Goal: Find specific page/section: Find specific page/section

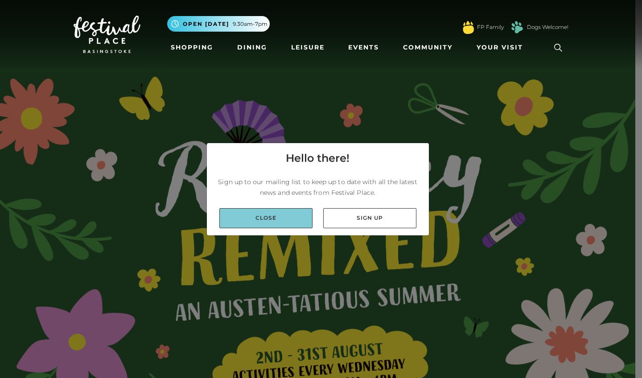
click at [300, 221] on link "Close" at bounding box center [265, 218] width 93 height 20
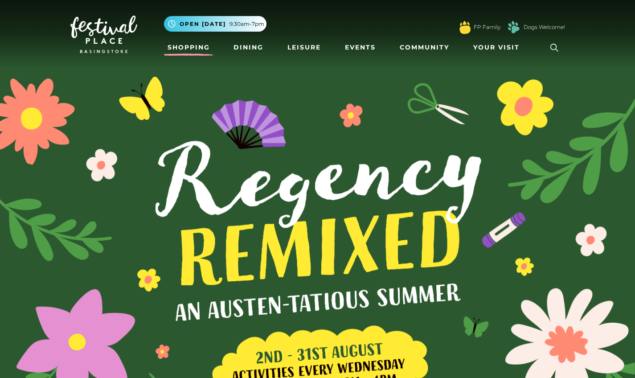
click at [200, 47] on link "Shopping" at bounding box center [188, 47] width 49 height 16
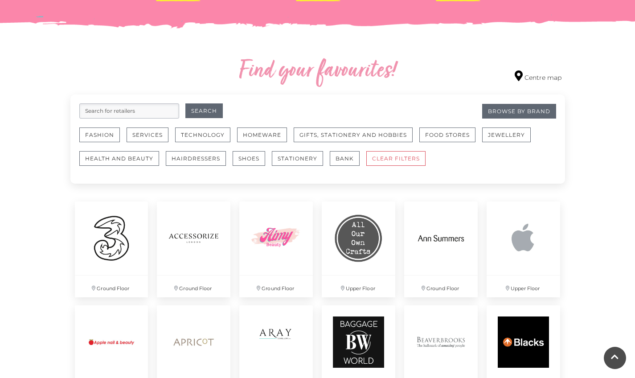
scroll to position [468, 0]
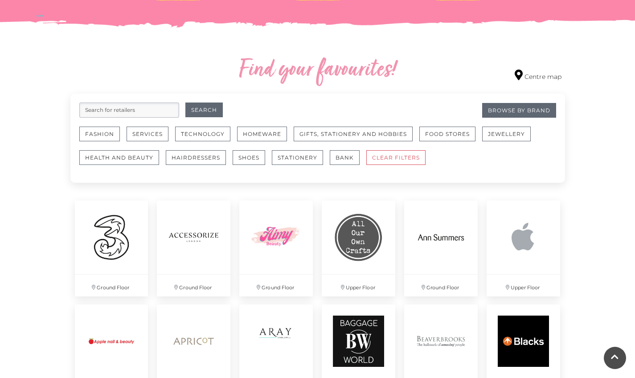
click at [120, 113] on input "search" at bounding box center [129, 109] width 100 height 15
type input "Body shop"
click at [204, 110] on button "Search" at bounding box center [203, 109] width 37 height 15
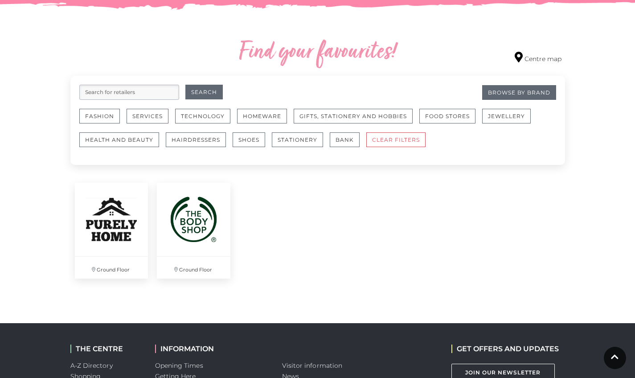
scroll to position [489, 0]
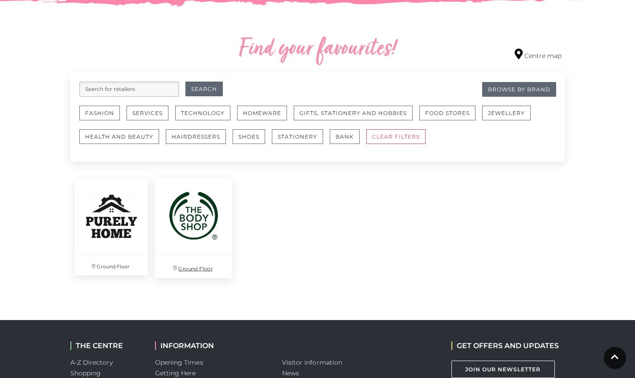
click at [192, 223] on img at bounding box center [193, 215] width 77 height 77
click at [106, 111] on button "Fashion" at bounding box center [99, 113] width 41 height 15
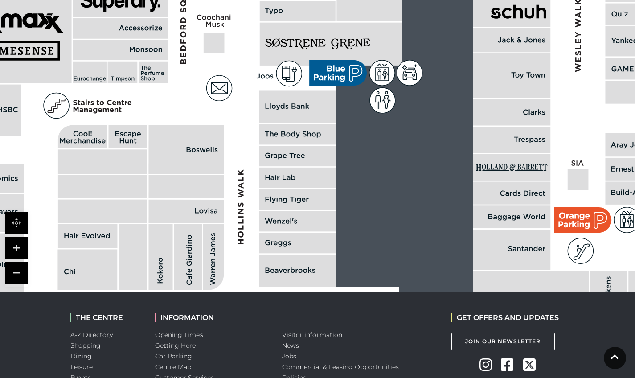
scroll to position [578, 0]
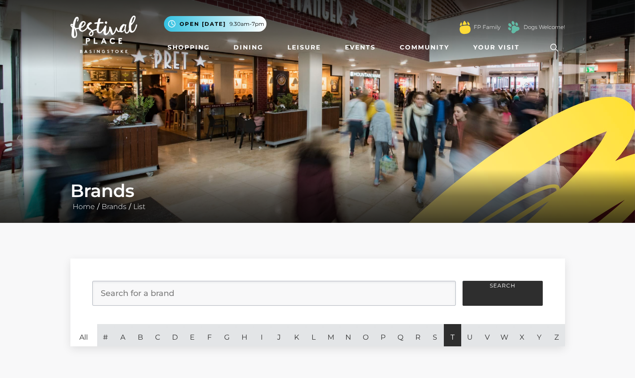
click at [451, 332] on link "T" at bounding box center [452, 335] width 17 height 22
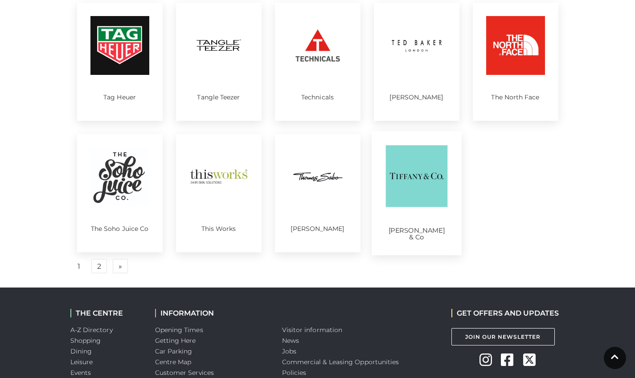
scroll to position [440, 0]
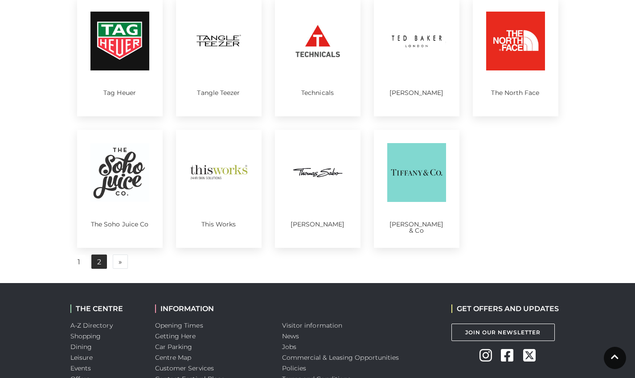
click at [98, 260] on link "2" at bounding box center [99, 261] width 16 height 14
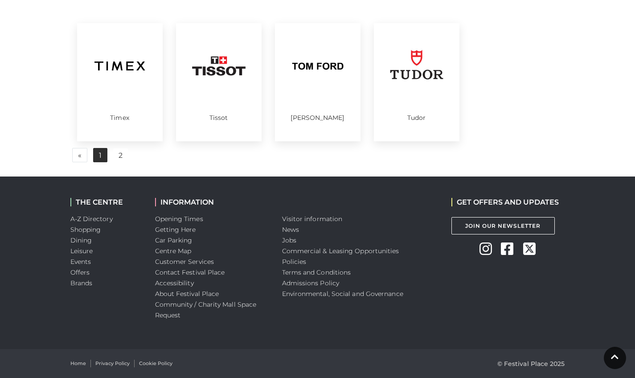
click at [99, 155] on link "1" at bounding box center [100, 155] width 14 height 14
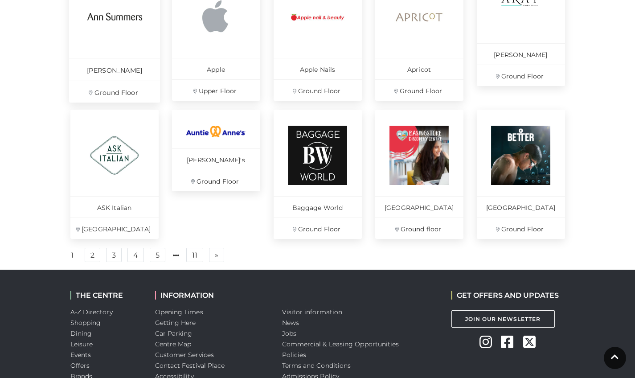
scroll to position [585, 0]
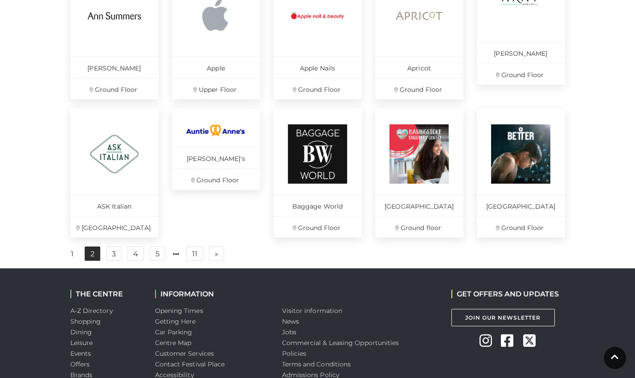
click at [94, 261] on link "2" at bounding box center [93, 253] width 16 height 14
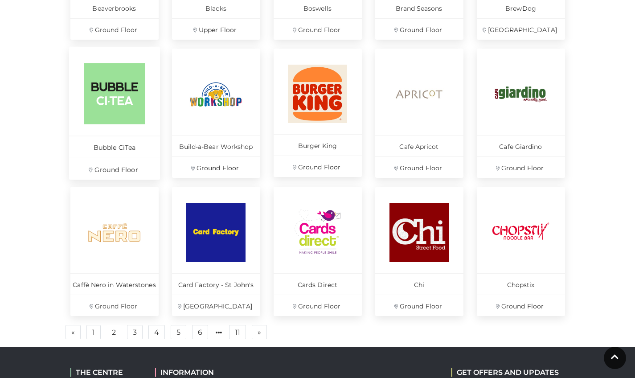
scroll to position [510, 0]
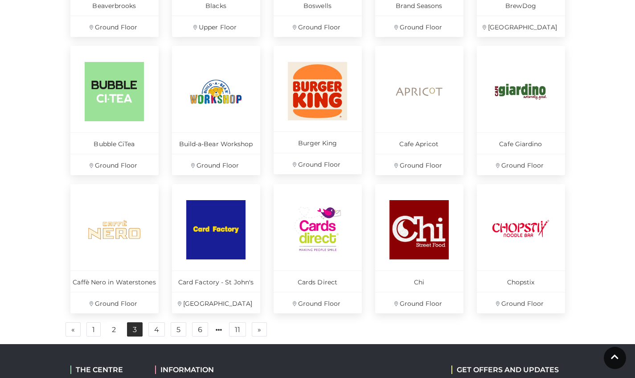
click at [137, 330] on link "3" at bounding box center [135, 329] width 16 height 14
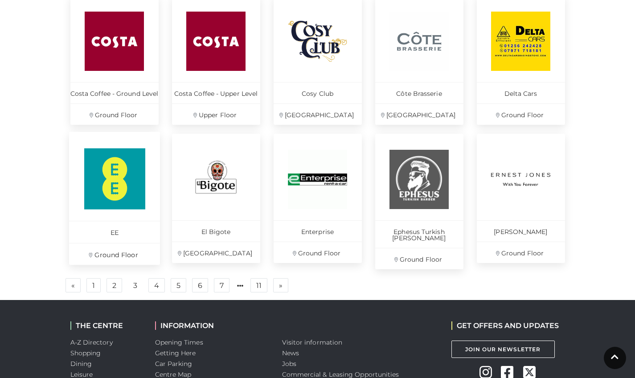
scroll to position [561, 0]
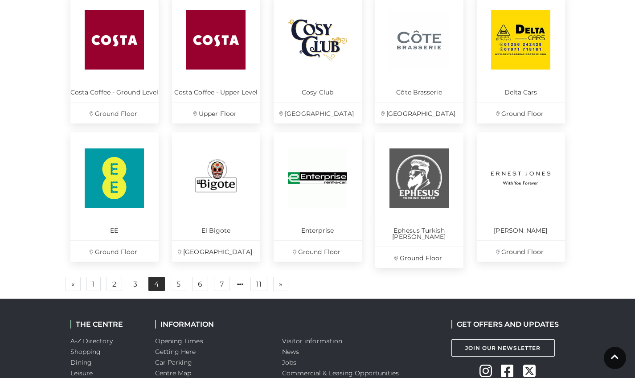
click at [155, 280] on link "4" at bounding box center [156, 284] width 16 height 14
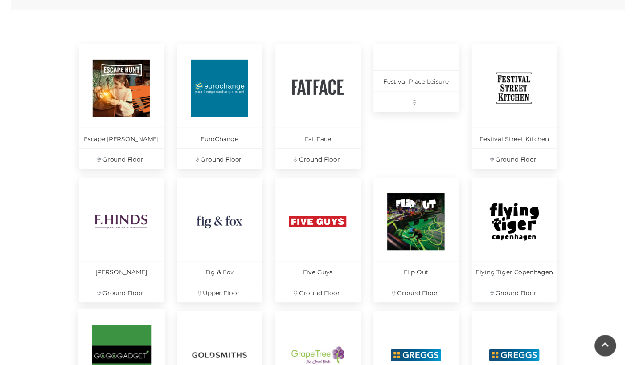
scroll to position [368, 0]
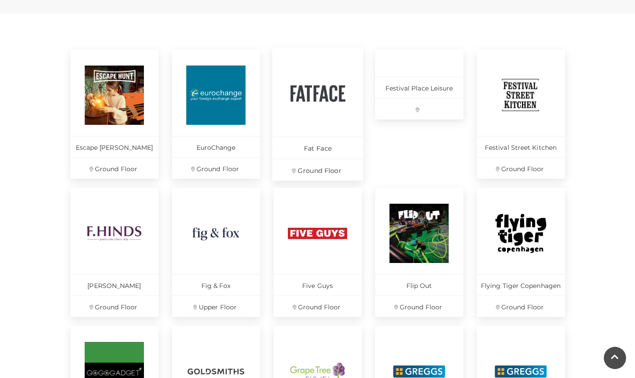
click at [322, 96] on img at bounding box center [317, 94] width 61 height 61
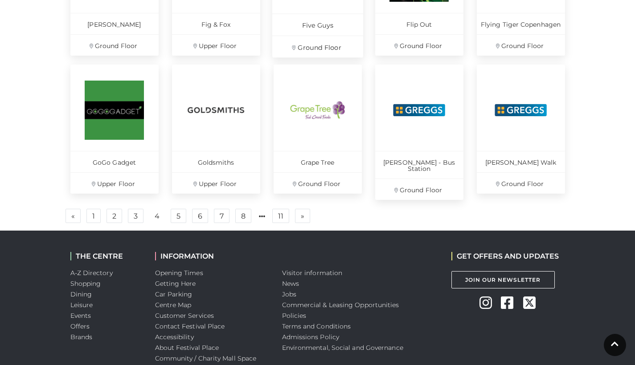
scroll to position [630, 0]
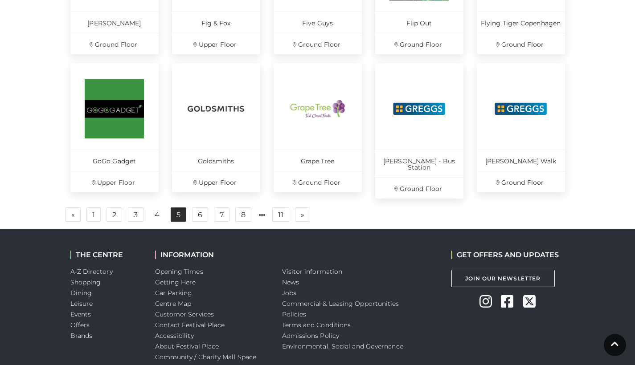
click at [180, 208] on link "5" at bounding box center [179, 215] width 16 height 14
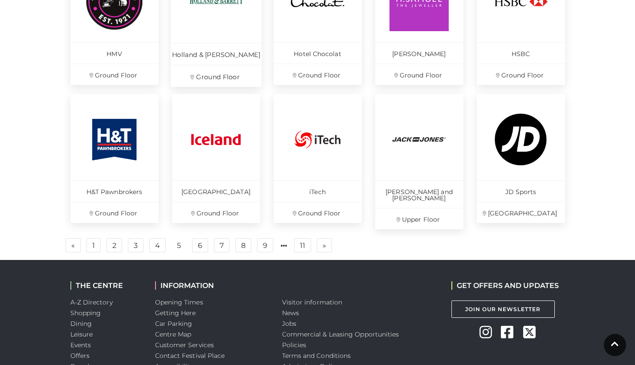
scroll to position [601, 0]
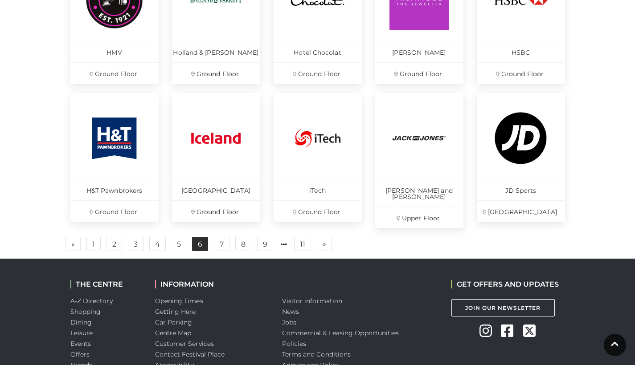
click at [203, 241] on link "6" at bounding box center [200, 244] width 16 height 14
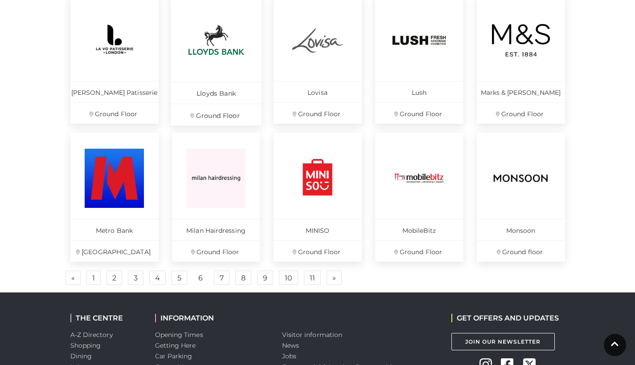
scroll to position [596, 0]
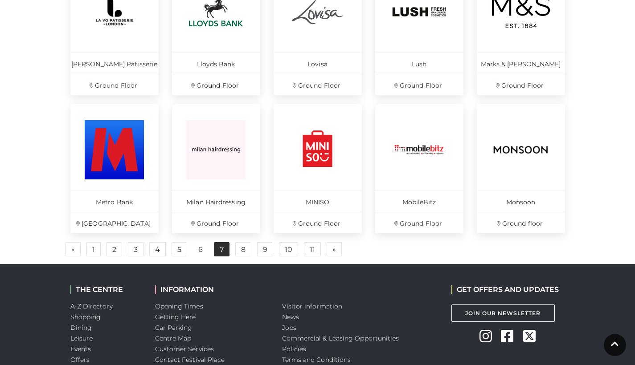
click at [220, 249] on link "7" at bounding box center [222, 249] width 16 height 14
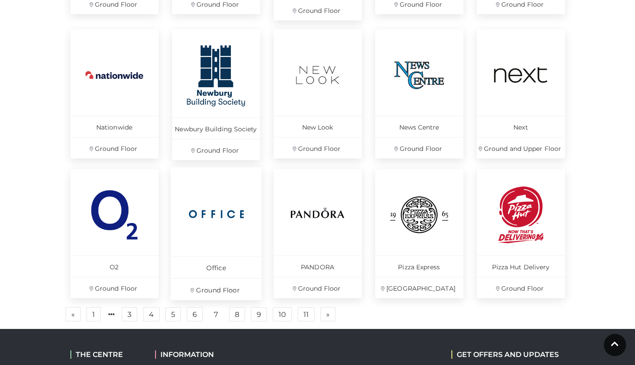
scroll to position [534, 0]
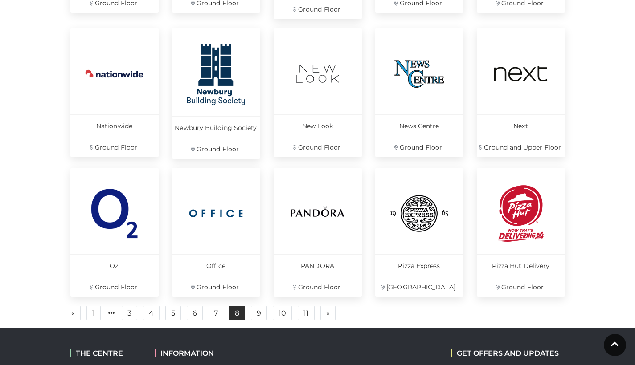
click at [240, 314] on link "8" at bounding box center [237, 313] width 16 height 14
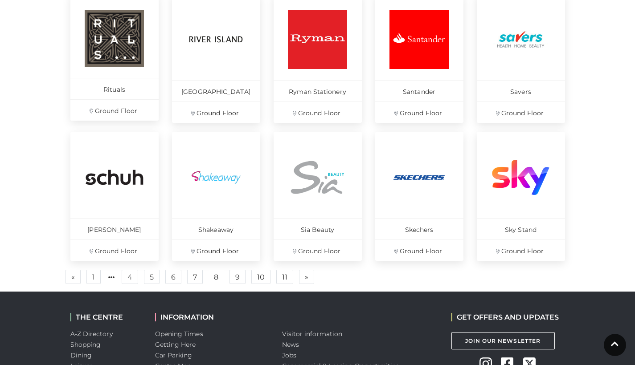
scroll to position [575, 0]
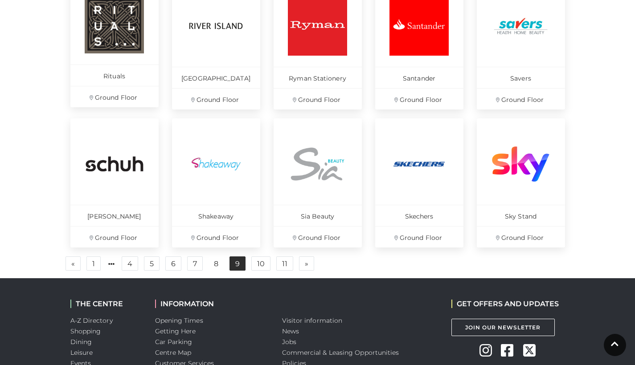
click at [235, 266] on link "9" at bounding box center [237, 264] width 16 height 14
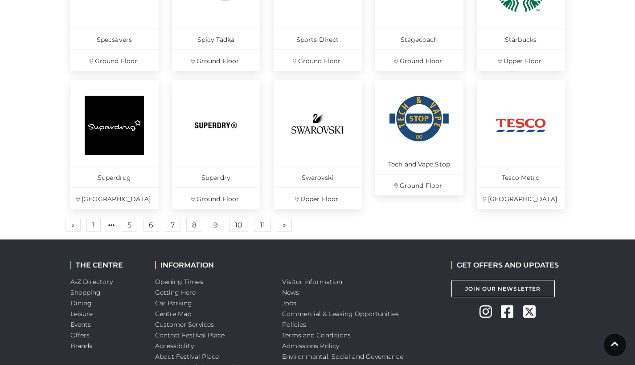
scroll to position [628, 0]
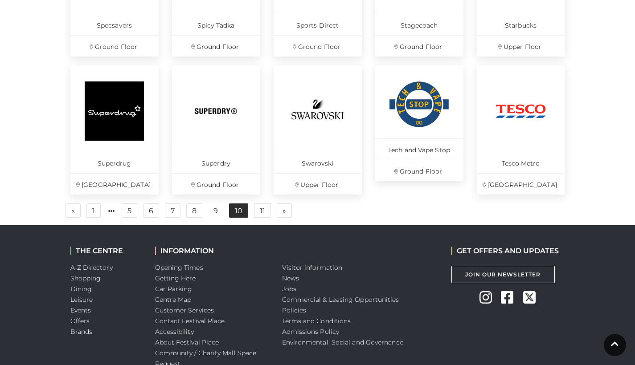
click at [237, 210] on link "10" at bounding box center [238, 211] width 19 height 14
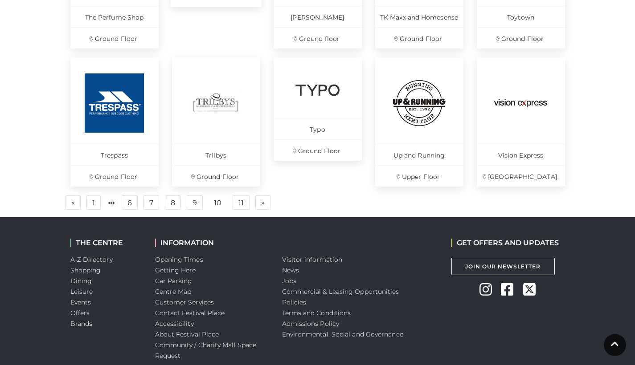
scroll to position [652, 0]
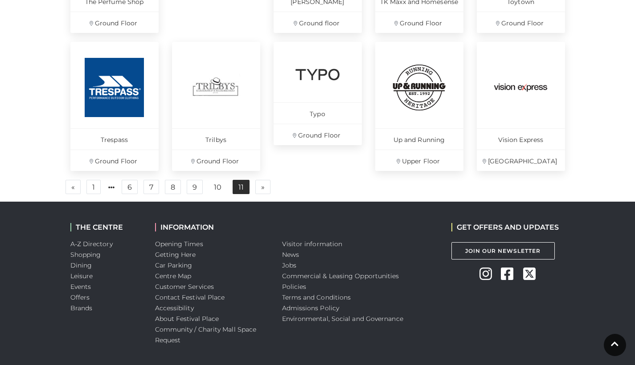
click at [237, 188] on link "11" at bounding box center [241, 187] width 17 height 14
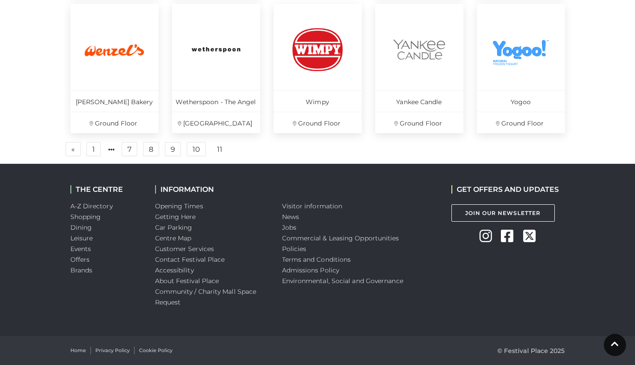
scroll to position [552, 0]
